Goal: Task Accomplishment & Management: Use online tool/utility

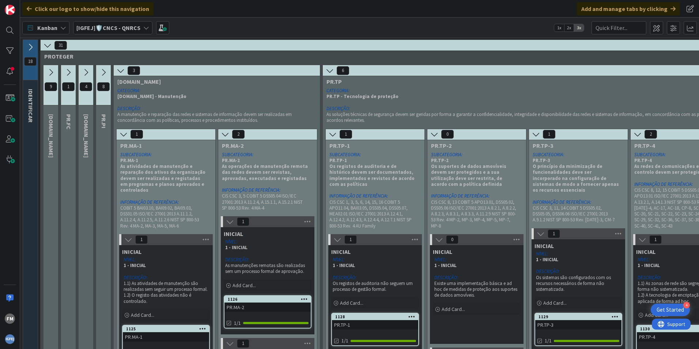
click at [33, 46] on icon at bounding box center [30, 47] width 8 height 8
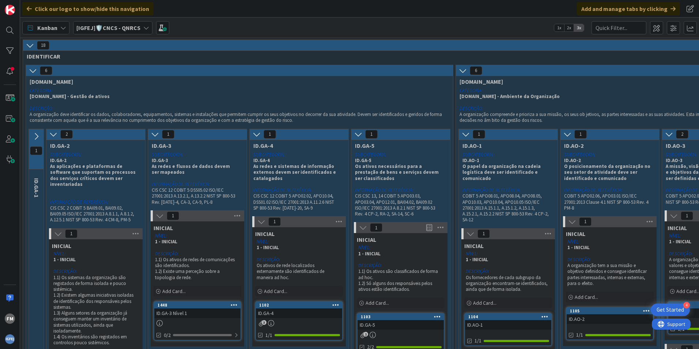
click at [28, 44] on icon at bounding box center [30, 45] width 8 height 8
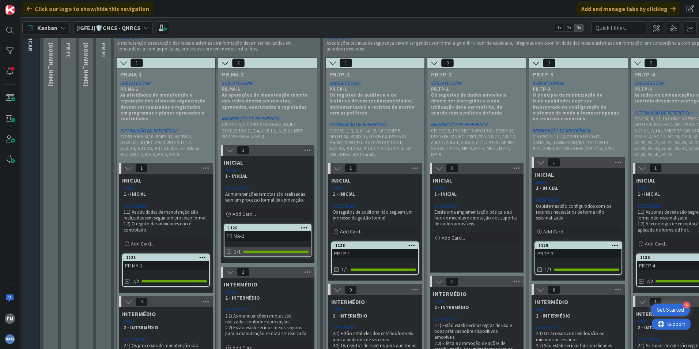
scroll to position [73, 0]
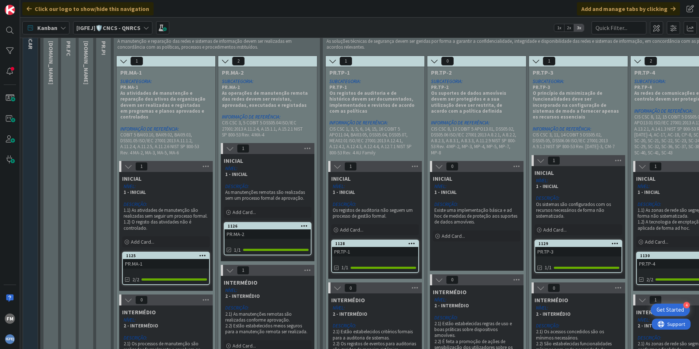
click at [146, 260] on div "PR.MA-1" at bounding box center [166, 264] width 86 height 10
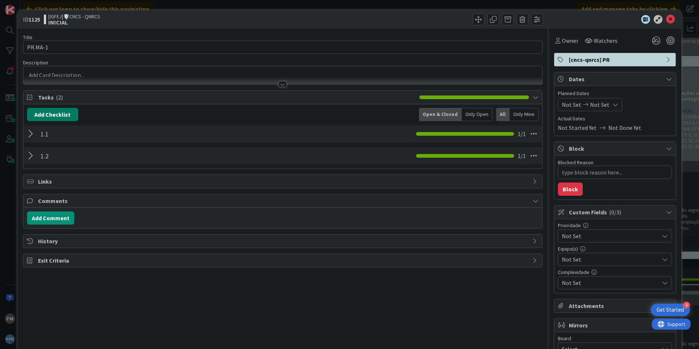
click at [61, 115] on button "Add Checklist" at bounding box center [52, 114] width 51 height 13
click at [44, 95] on span "Tasks ( 2 )" at bounding box center [227, 97] width 378 height 9
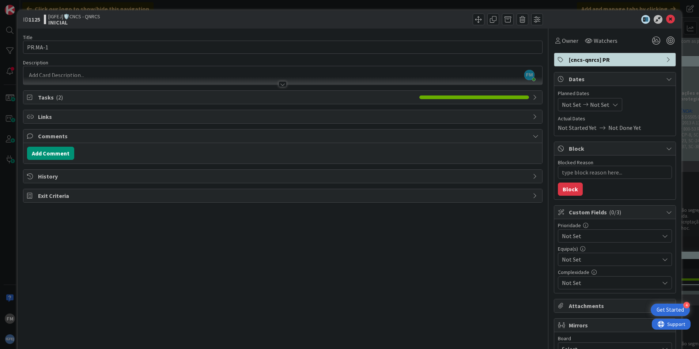
click at [48, 98] on span "Tasks ( 2 )" at bounding box center [227, 97] width 378 height 9
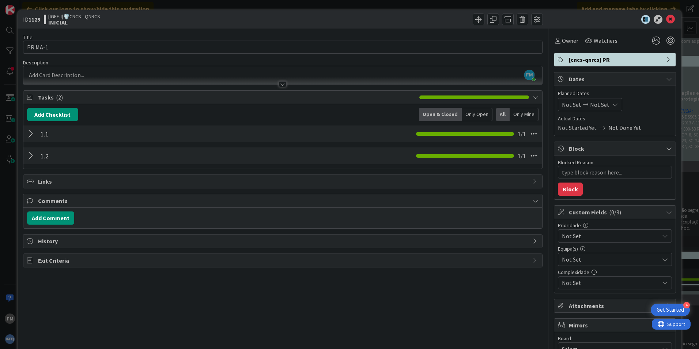
click at [34, 133] on div at bounding box center [32, 133] width 10 height 13
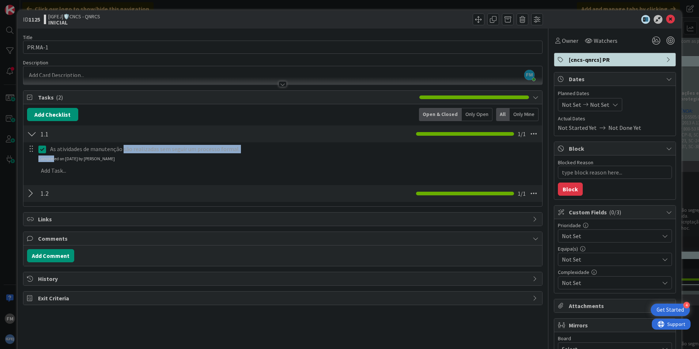
drag, startPoint x: 124, startPoint y: 159, endPoint x: 54, endPoint y: 159, distance: 69.4
click at [54, 159] on div "As atividades de manutenção são realizadas sem seguir um processo formal. Updat…" at bounding box center [283, 152] width 518 height 19
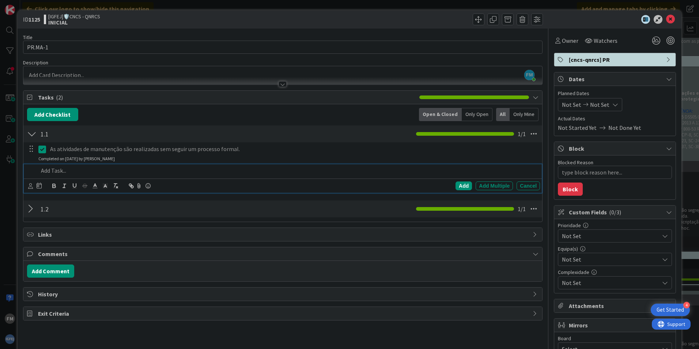
type textarea "x"
drag, startPoint x: 54, startPoint y: 159, endPoint x: 129, endPoint y: 164, distance: 74.7
click at [129, 164] on div at bounding box center [287, 170] width 504 height 13
click at [270, 136] on div "1.1 Checklist Name 3 / 64 1.1 1 / 1" at bounding box center [282, 133] width 519 height 17
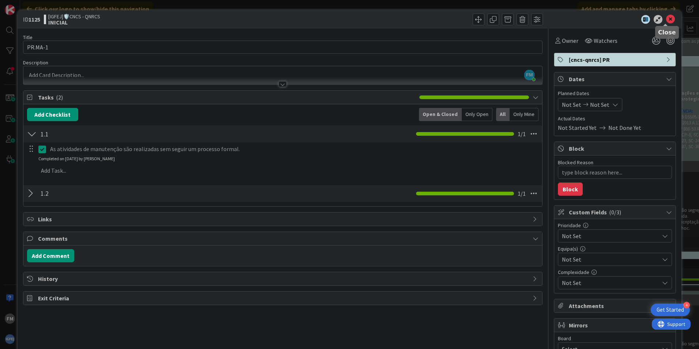
click at [666, 19] on icon at bounding box center [670, 19] width 9 height 9
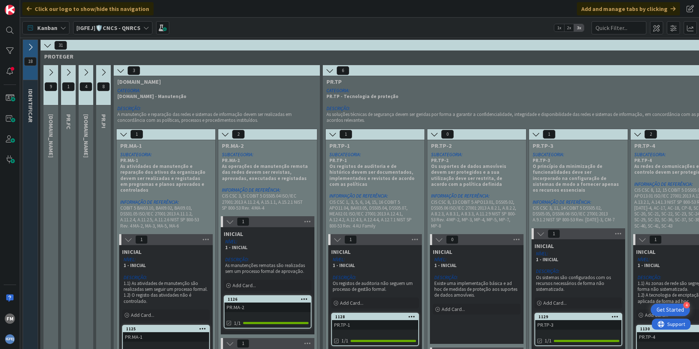
click at [51, 72] on icon at bounding box center [51, 72] width 8 height 8
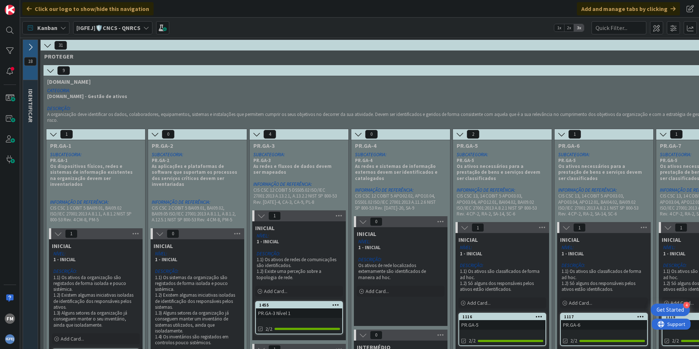
click at [34, 45] on icon at bounding box center [30, 47] width 8 height 8
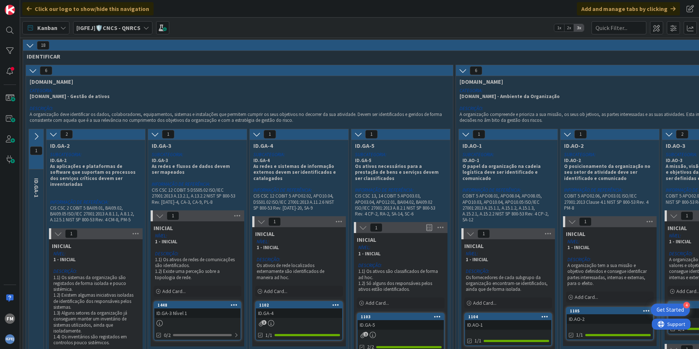
click at [31, 44] on icon at bounding box center [30, 45] width 8 height 8
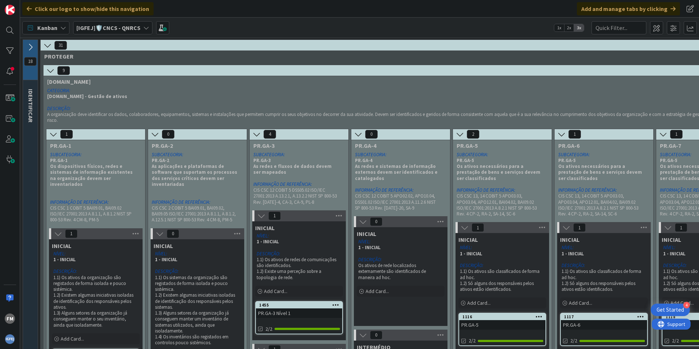
click at [46, 44] on icon at bounding box center [47, 45] width 8 height 8
